Goal: Navigation & Orientation: Find specific page/section

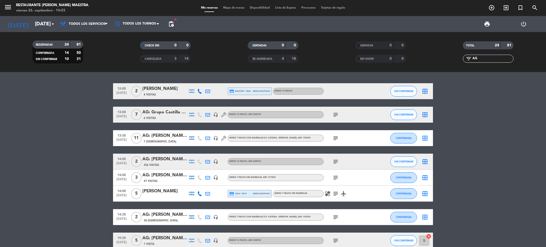
click at [7, 8] on icon "menu" at bounding box center [8, 7] width 8 height 8
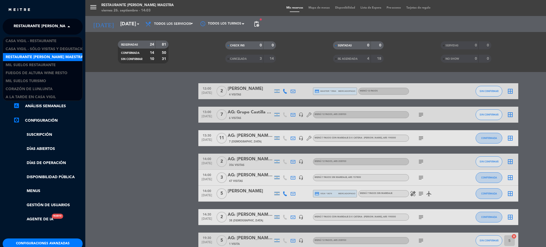
click at [36, 23] on span "Restaurante [PERSON_NAME] Maestra" at bounding box center [53, 26] width 78 height 11
click at [62, 63] on div "Mil Suelos Restaurante" at bounding box center [43, 65] width 80 height 8
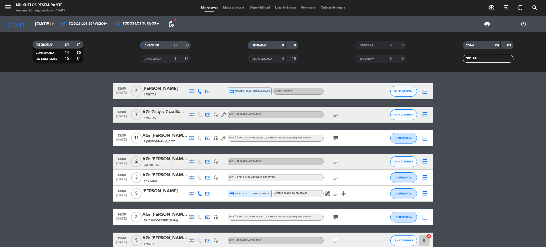
click at [43, 16] on div "[DATE] [DATE] arrow_drop_down" at bounding box center [30, 24] width 53 height 16
click at [42, 20] on input "[DATE]" at bounding box center [64, 23] width 64 height 11
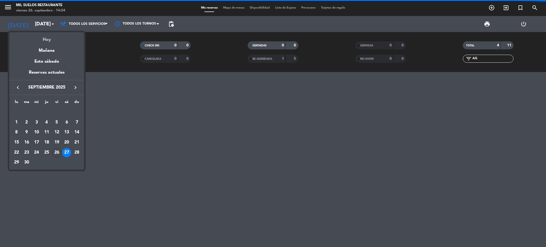
click at [63, 40] on div "Hoy" at bounding box center [46, 37] width 75 height 11
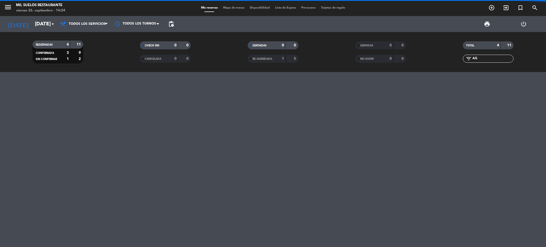
type input "[DATE]"
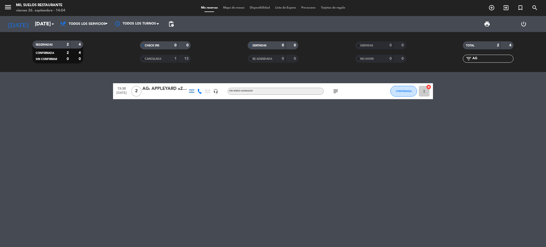
drag, startPoint x: 471, startPoint y: 58, endPoint x: 447, endPoint y: 54, distance: 24.0
click at [450, 57] on div "filter_list AG" at bounding box center [489, 59] width 108 height 8
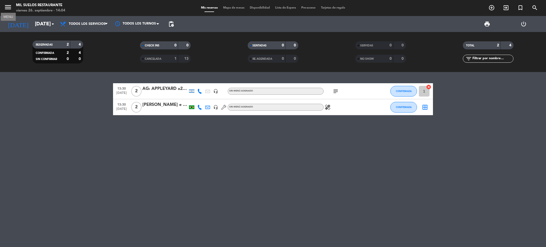
click at [6, 7] on icon "menu" at bounding box center [8, 7] width 8 height 8
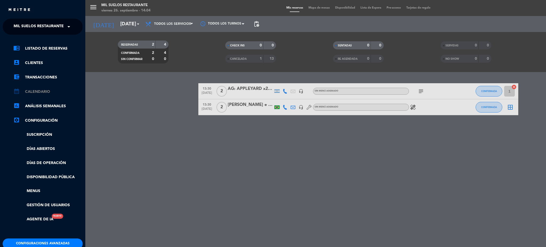
click at [43, 91] on link "calendar_month Calendario" at bounding box center [47, 92] width 69 height 6
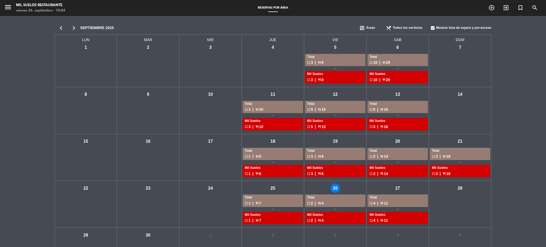
click at [74, 26] on icon "chevron_right" at bounding box center [73, 27] width 13 height 7
